Goal: Find specific page/section: Find specific page/section

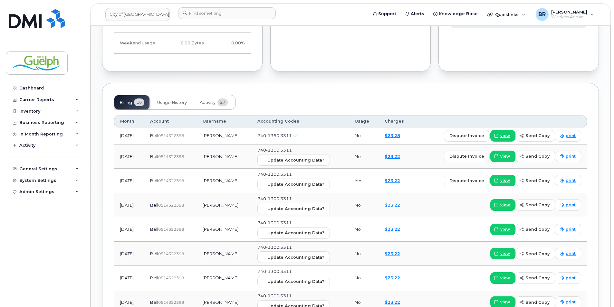
scroll to position [419, 0]
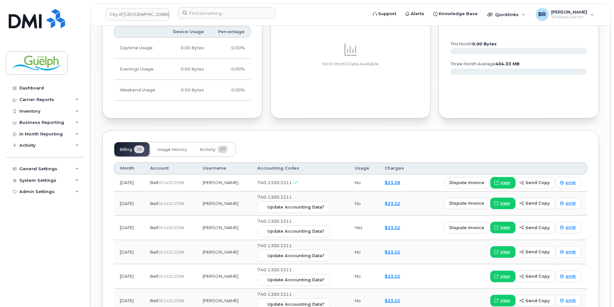
drag, startPoint x: 211, startPoint y: 203, endPoint x: 254, endPoint y: 205, distance: 42.9
click at [252, 205] on td "[PERSON_NAME]" at bounding box center [224, 204] width 55 height 24
drag, startPoint x: 254, startPoint y: 205, endPoint x: 249, endPoint y: 213, distance: 9.3
click at [249, 213] on td "[PERSON_NAME]" at bounding box center [224, 204] width 55 height 24
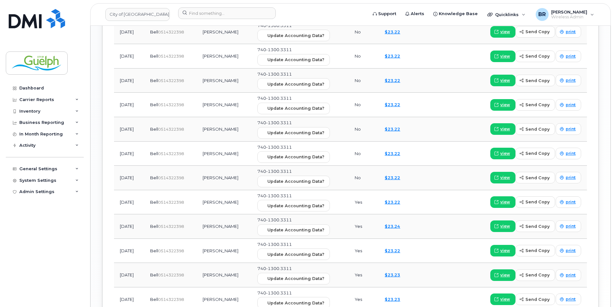
scroll to position [644, 0]
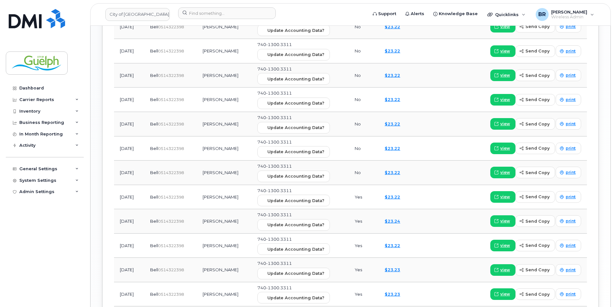
drag, startPoint x: 141, startPoint y: 196, endPoint x: 130, endPoint y: 196, distance: 10.7
click at [130, 196] on td "[DATE]" at bounding box center [129, 197] width 30 height 24
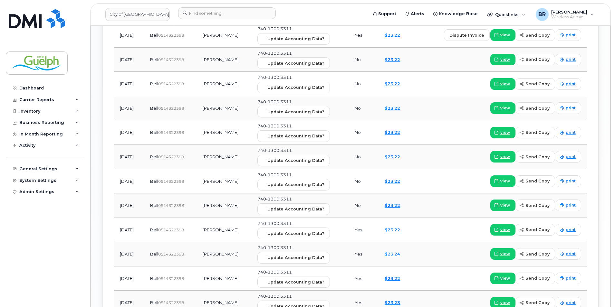
scroll to position [580, 0]
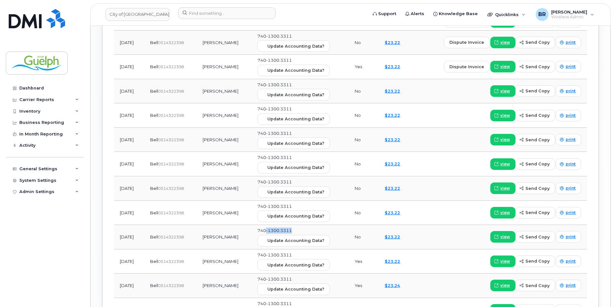
drag, startPoint x: 277, startPoint y: 231, endPoint x: 307, endPoint y: 228, distance: 29.7
click at [307, 228] on td "740-1300.3311 Update Accounting Data?" at bounding box center [300, 237] width 97 height 24
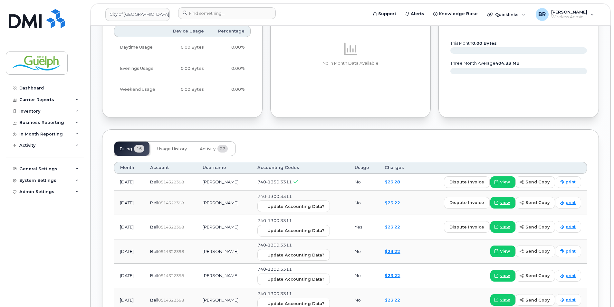
scroll to position [419, 0]
drag, startPoint x: 212, startPoint y: 186, endPoint x: 249, endPoint y: 187, distance: 37.0
click at [249, 187] on td "[PERSON_NAME]" at bounding box center [224, 183] width 55 height 17
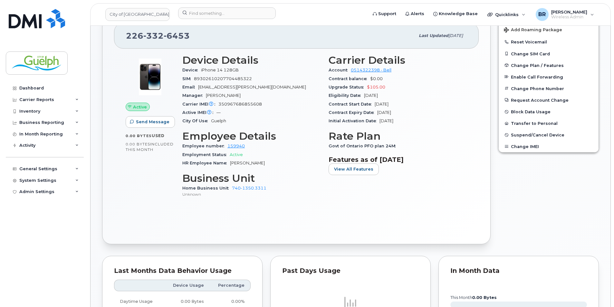
scroll to position [129, 0]
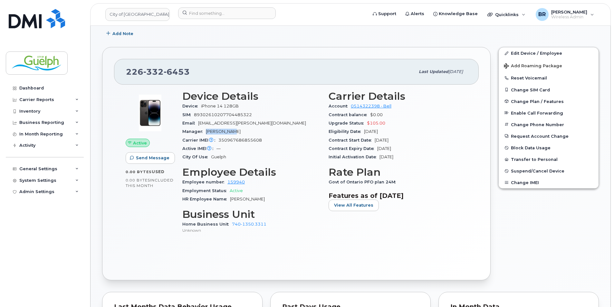
drag, startPoint x: 230, startPoint y: 135, endPoint x: 206, endPoint y: 135, distance: 23.8
click at [206, 135] on div "Manager Jodie Sales" at bounding box center [251, 132] width 139 height 8
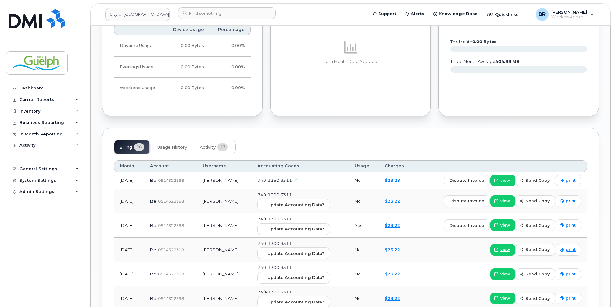
scroll to position [483, 0]
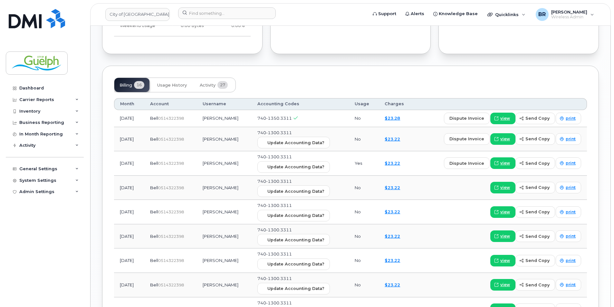
drag, startPoint x: 210, startPoint y: 119, endPoint x: 246, endPoint y: 124, distance: 36.2
click at [246, 124] on td "[PERSON_NAME]" at bounding box center [224, 118] width 55 height 17
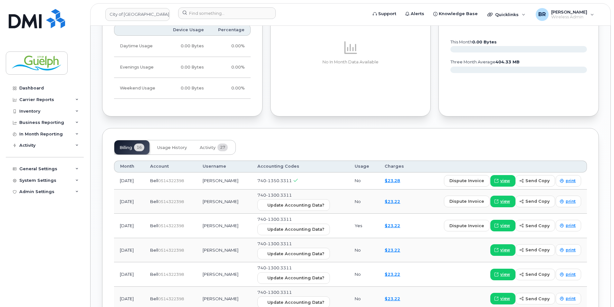
scroll to position [354, 0]
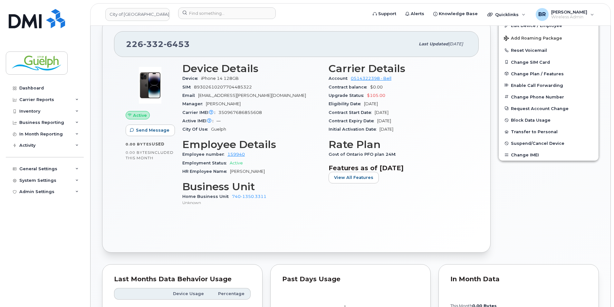
scroll to position [161, 0]
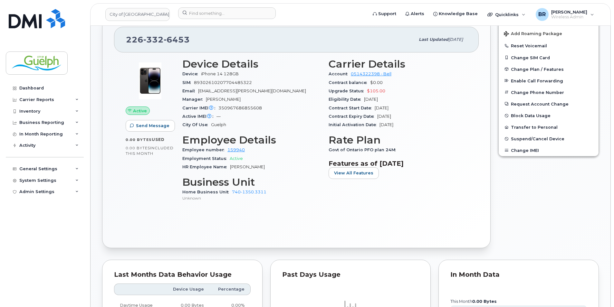
drag, startPoint x: 271, startPoint y: 190, endPoint x: 176, endPoint y: 191, distance: 95.4
click at [177, 191] on div "Active Send Message 0.00 Bytes  used 0.00 Bytes  included this month Device Det…" at bounding box center [296, 132] width 349 height 157
click at [176, 191] on div "Active Send Message 0.00 Bytes  used 0.00 Bytes  included this month" at bounding box center [150, 132] width 57 height 157
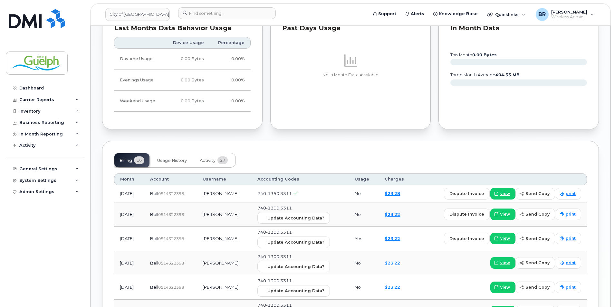
scroll to position [451, 0]
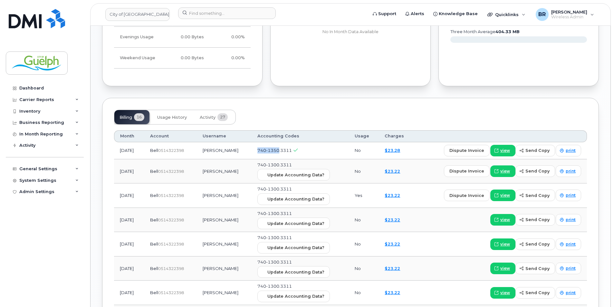
drag, startPoint x: 267, startPoint y: 151, endPoint x: 291, endPoint y: 152, distance: 23.5
click at [291, 152] on td "740-1350.3311" at bounding box center [300, 150] width 97 height 17
drag, startPoint x: 280, startPoint y: 167, endPoint x: 293, endPoint y: 163, distance: 13.8
click at [292, 163] on span "740-1300.3311" at bounding box center [274, 164] width 34 height 5
drag, startPoint x: 295, startPoint y: 149, endPoint x: 302, endPoint y: 148, distance: 6.5
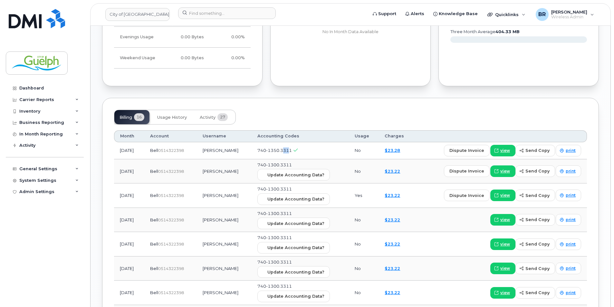
click at [292, 148] on span "740-1350.3311" at bounding box center [274, 150] width 34 height 5
drag, startPoint x: 302, startPoint y: 148, endPoint x: 354, endPoint y: 119, distance: 60.1
click at [354, 119] on div "Billing 16 Usage History Activity 27" at bounding box center [350, 117] width 473 height 15
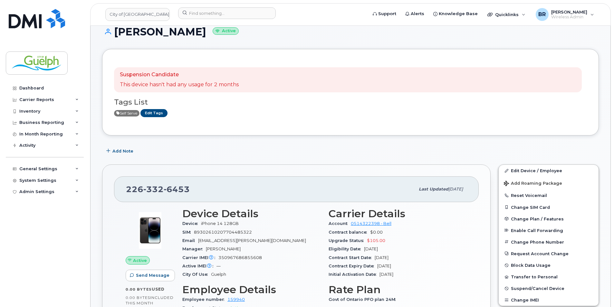
scroll to position [0, 0]
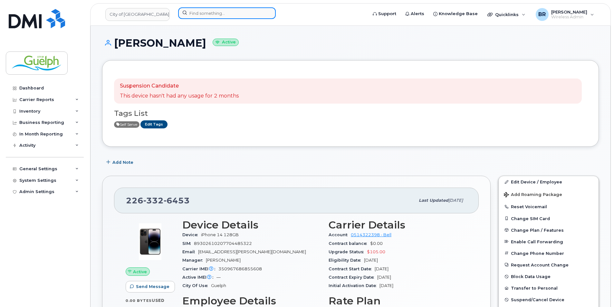
click at [198, 12] on input at bounding box center [227, 13] width 98 height 12
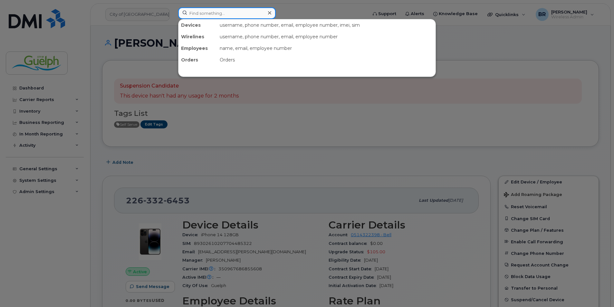
paste input "2263326453"
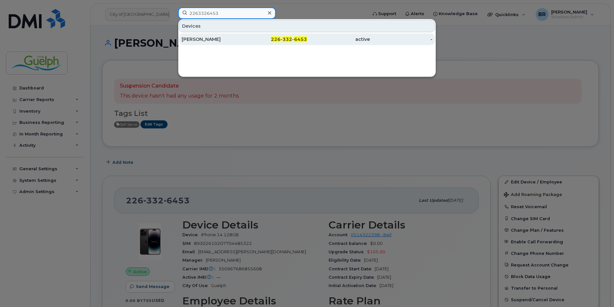
type input "2263326453"
click at [235, 37] on div "[PERSON_NAME]" at bounding box center [213, 39] width 63 height 6
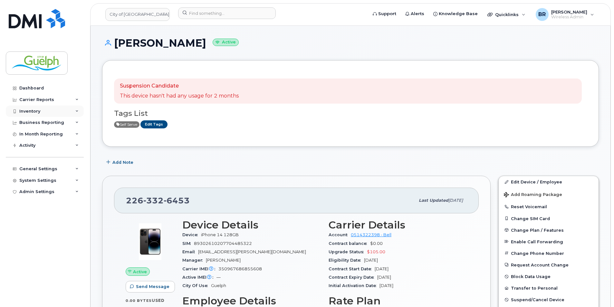
click at [45, 106] on div "Inventory" at bounding box center [45, 112] width 78 height 12
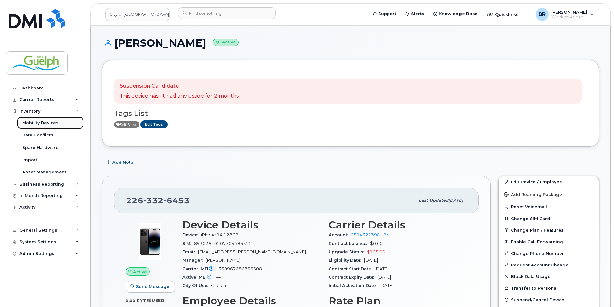
click at [51, 124] on div "Mobility Devices" at bounding box center [40, 123] width 36 height 6
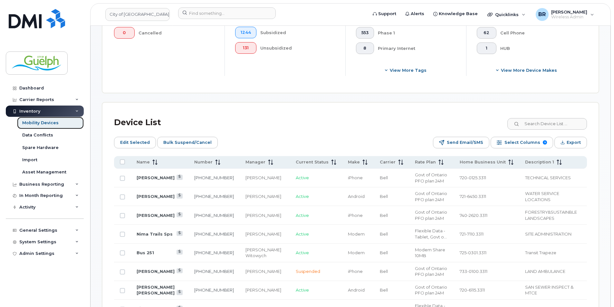
scroll to position [258, 0]
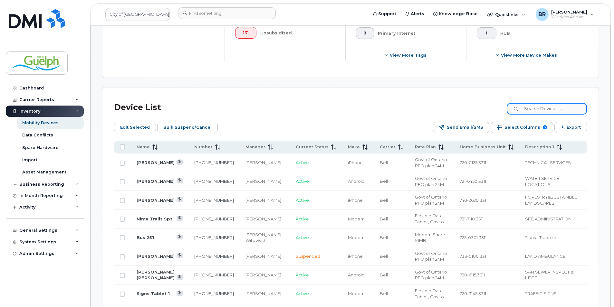
click at [535, 109] on input at bounding box center [547, 109] width 80 height 12
paste input "740-1350.3311"
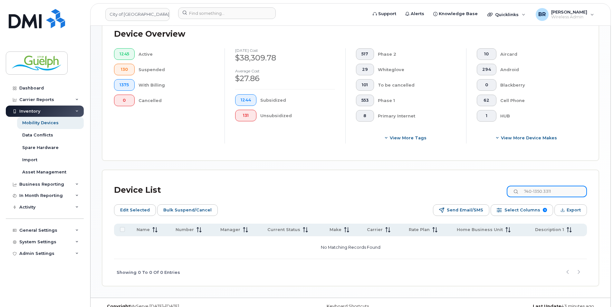
scroll to position [186, 0]
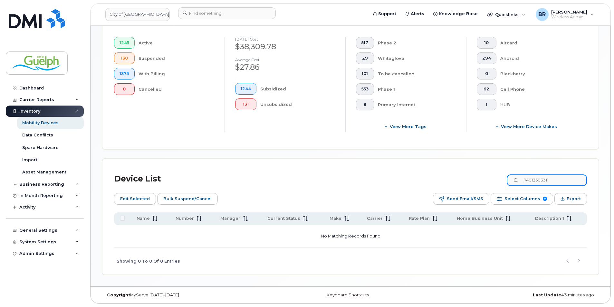
drag, startPoint x: 569, startPoint y: 179, endPoint x: 435, endPoint y: 156, distance: 135.9
click at [435, 156] on div "Mobility Devices Devices Save Report Import from CSV Export to CSV Add Device F…" at bounding box center [350, 63] width 497 height 424
drag, startPoint x: 561, startPoint y: 180, endPoint x: 430, endPoint y: 158, distance: 132.7
click at [430, 158] on div "Mobility Devices Devices Save Report Import from CSV Export to CSV Add Device F…" at bounding box center [350, 63] width 497 height 424
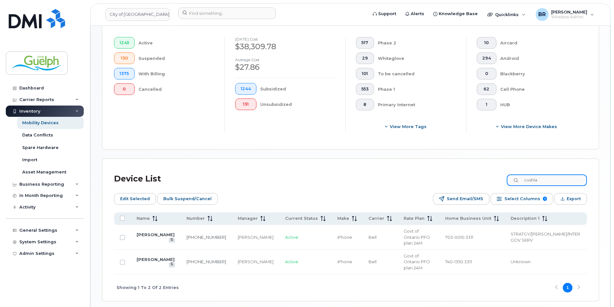
type input "cushla"
drag, startPoint x: 482, startPoint y: 258, endPoint x: 448, endPoint y: 256, distance: 33.6
click at [448, 256] on td "740-1350.3311" at bounding box center [471, 262] width 65 height 25
drag, startPoint x: 448, startPoint y: 256, endPoint x: 474, endPoint y: 253, distance: 26.0
copy span "740-1350.3311"
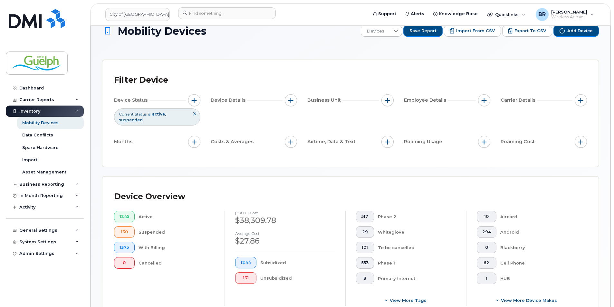
scroll to position [0, 0]
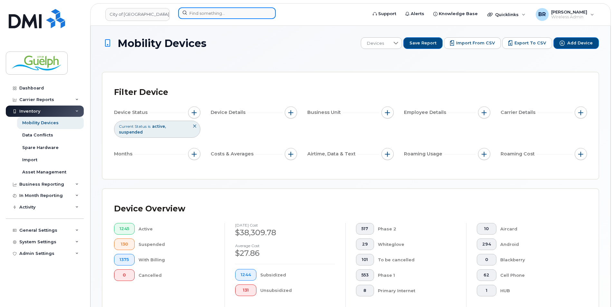
click at [219, 15] on input at bounding box center [227, 13] width 98 height 12
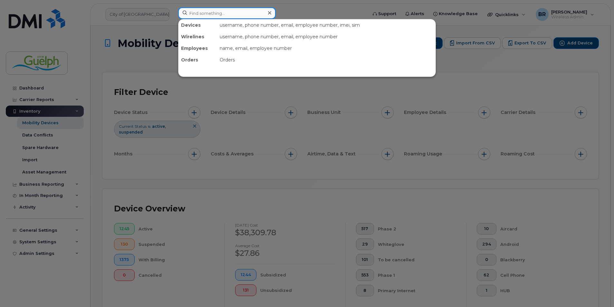
paste input "740-1350.3311"
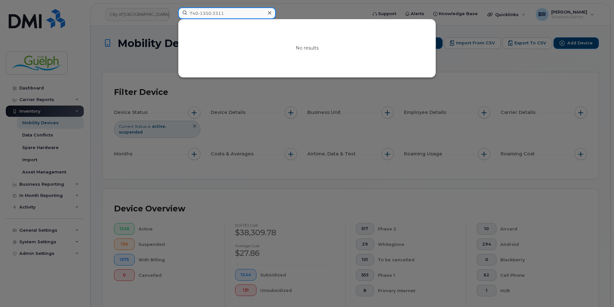
type input "740-1350.3311"
click at [271, 14] on icon at bounding box center [269, 12] width 3 height 5
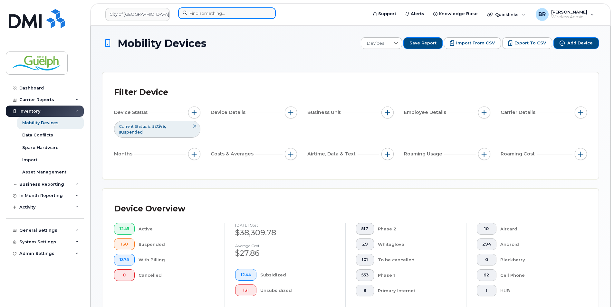
click at [233, 11] on input at bounding box center [227, 13] width 98 height 12
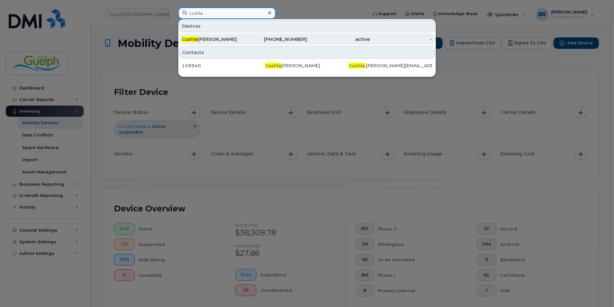
type input "cushla"
drag, startPoint x: 237, startPoint y: 40, endPoint x: 238, endPoint y: 43, distance: 3.3
click at [237, 40] on div "[PERSON_NAME]" at bounding box center [213, 39] width 63 height 6
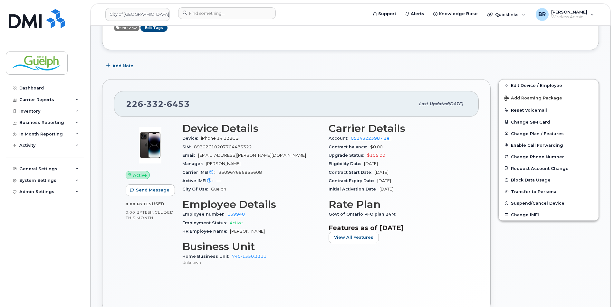
scroll to position [129, 0]
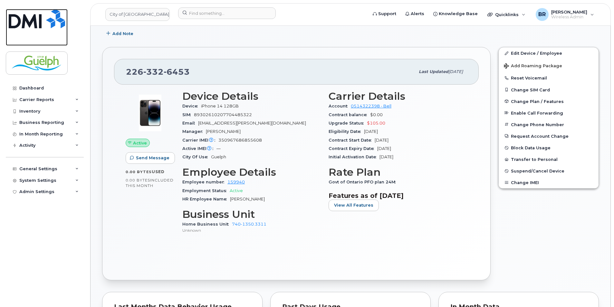
click at [41, 21] on img at bounding box center [37, 18] width 56 height 19
